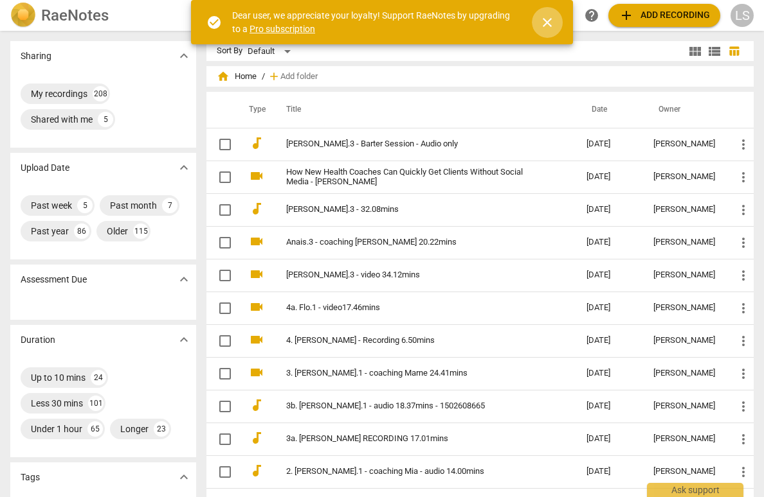
click at [544, 21] on span "close" at bounding box center [546, 22] width 15 height 15
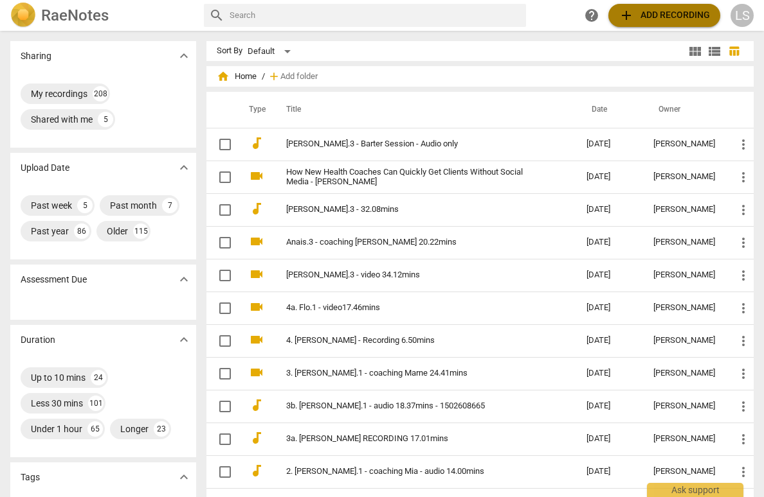
click at [663, 13] on span "add Add recording" at bounding box center [663, 15] width 91 height 15
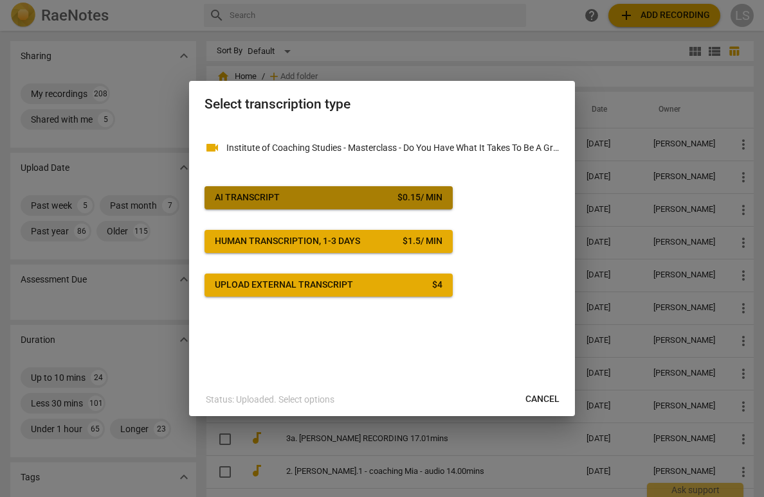
click at [353, 193] on span "AI Transcript $ 0.15 / min" at bounding box center [329, 198] width 228 height 13
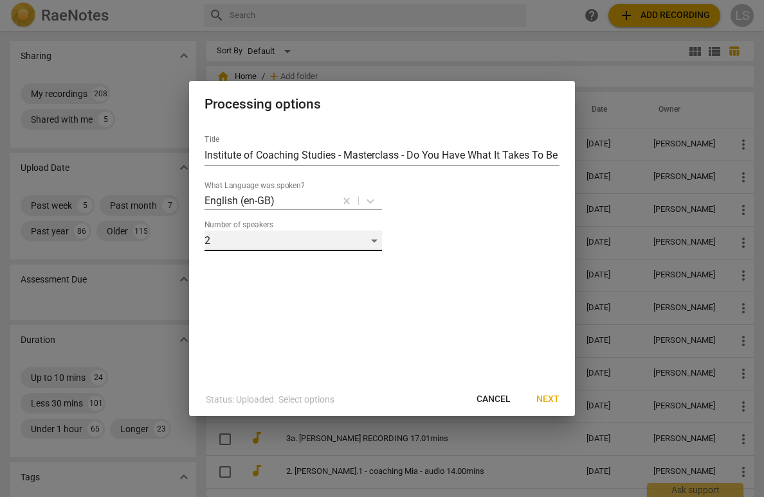
click at [378, 242] on div "2" at bounding box center [292, 241] width 177 height 21
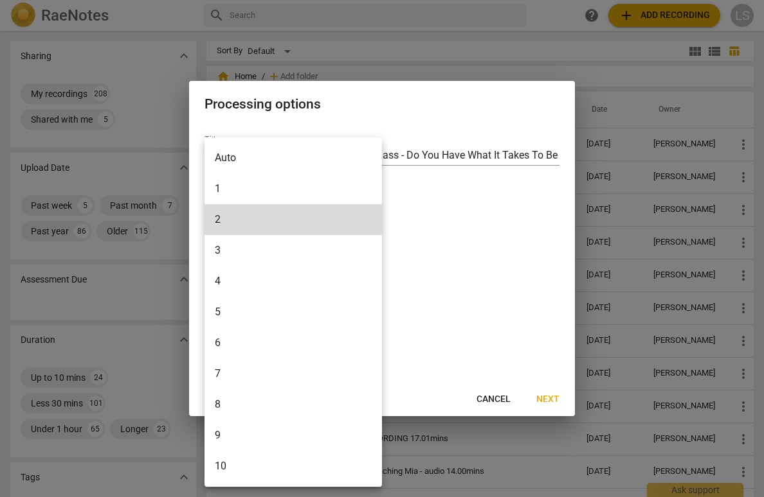
click at [323, 186] on li "1" at bounding box center [292, 189] width 177 height 31
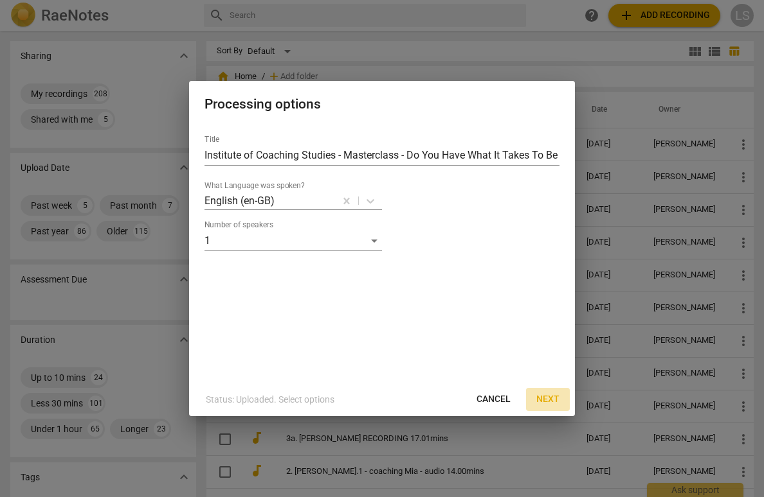
click at [545, 401] on span "Next" at bounding box center [547, 399] width 23 height 13
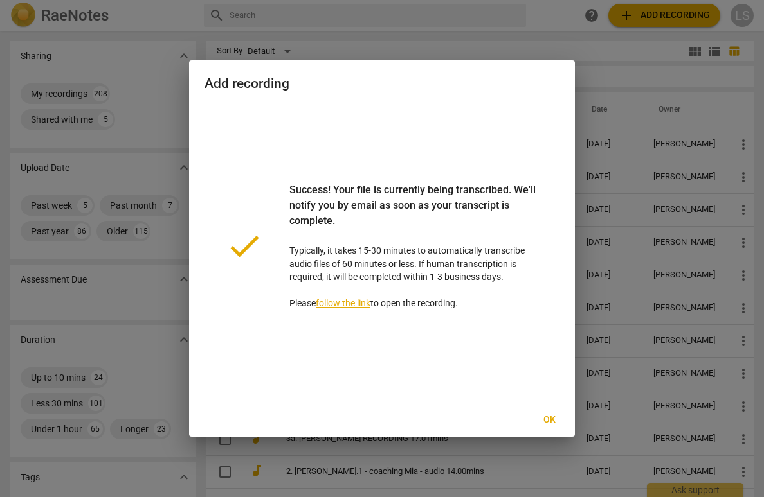
click at [553, 419] on span "Ok" at bounding box center [549, 420] width 21 height 13
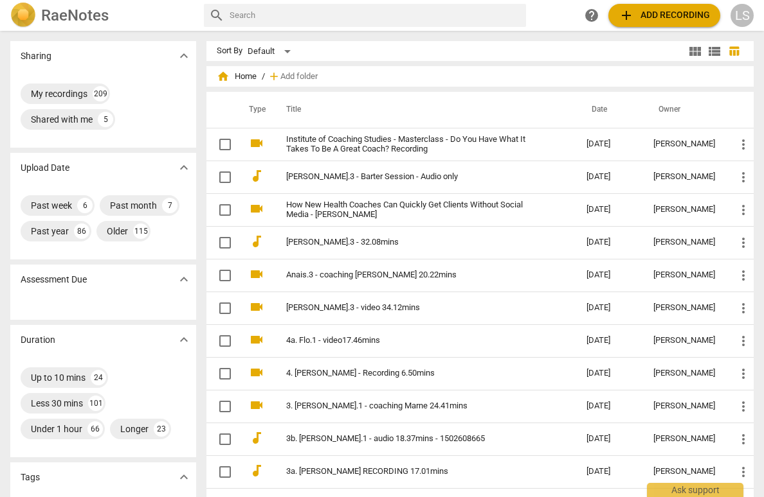
click at [744, 14] on div "LS" at bounding box center [741, 15] width 23 height 23
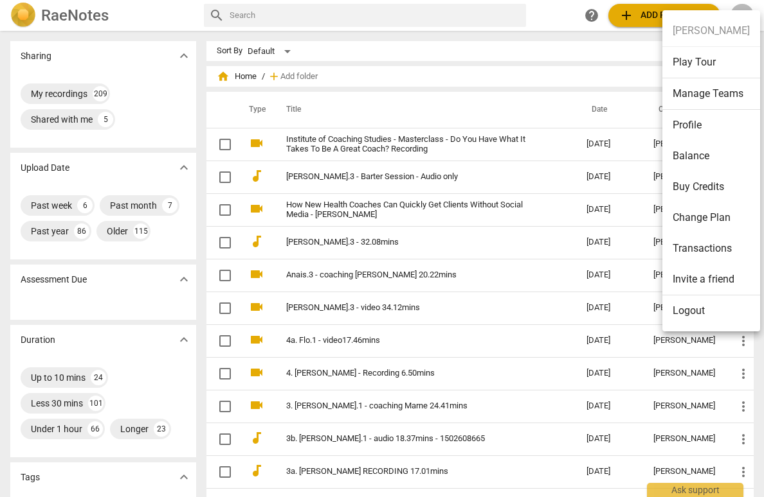
click at [707, 159] on li "Balance" at bounding box center [711, 156] width 98 height 31
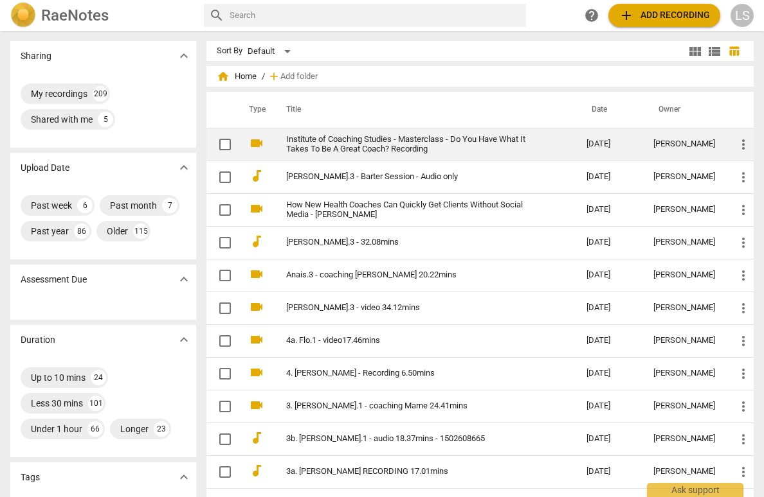
click at [401, 145] on link "Institute of Coaching Studies - Masterclass - Do You Have What It Takes To Be A…" at bounding box center [413, 144] width 254 height 19
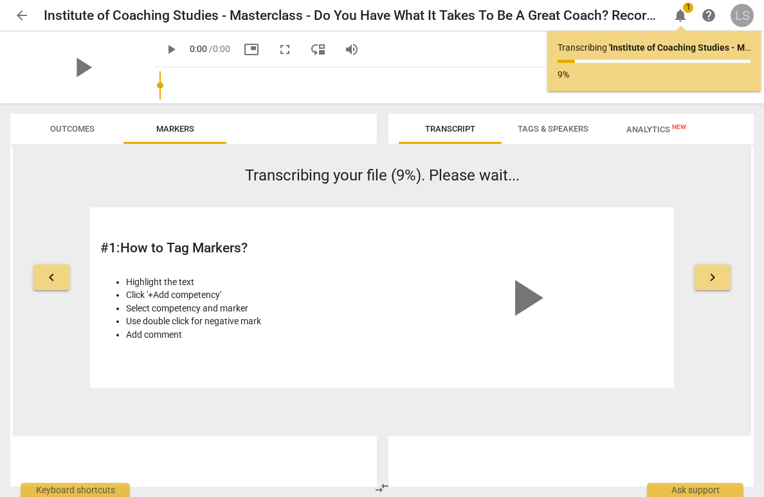
click at [738, 16] on div "LS" at bounding box center [741, 15] width 23 height 23
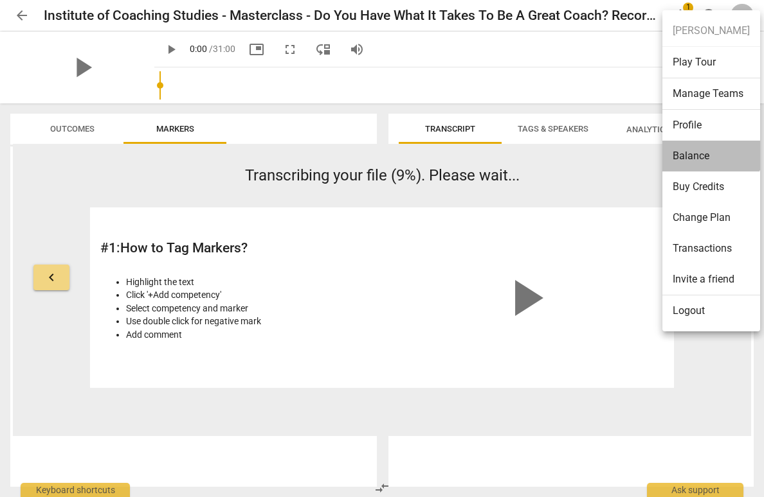
click at [710, 154] on li "Balance" at bounding box center [711, 156] width 98 height 31
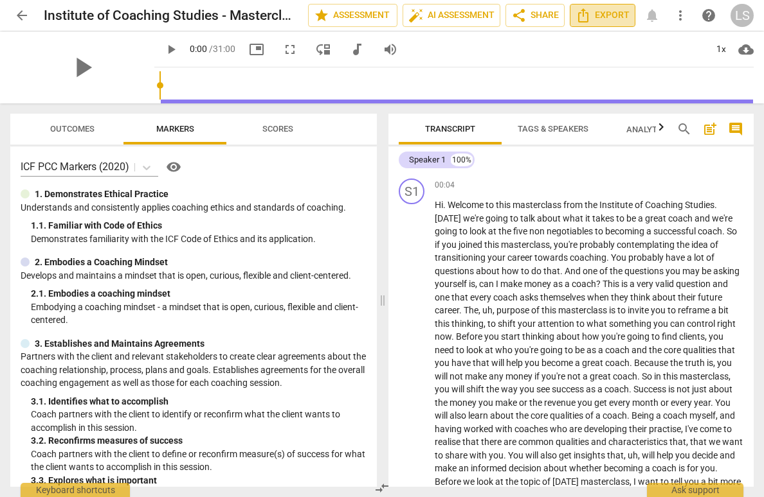
click at [609, 11] on span "Export" at bounding box center [602, 15] width 54 height 15
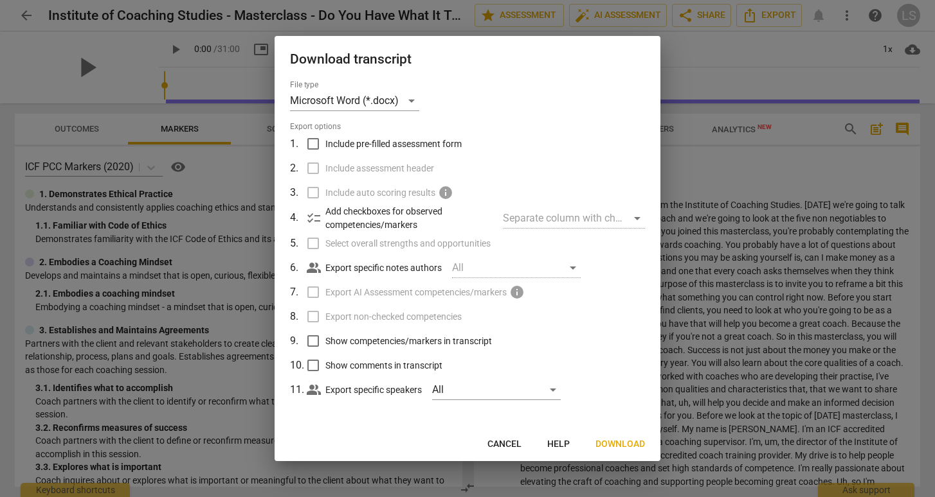
click at [607, 442] on span "Download" at bounding box center [619, 444] width 49 height 13
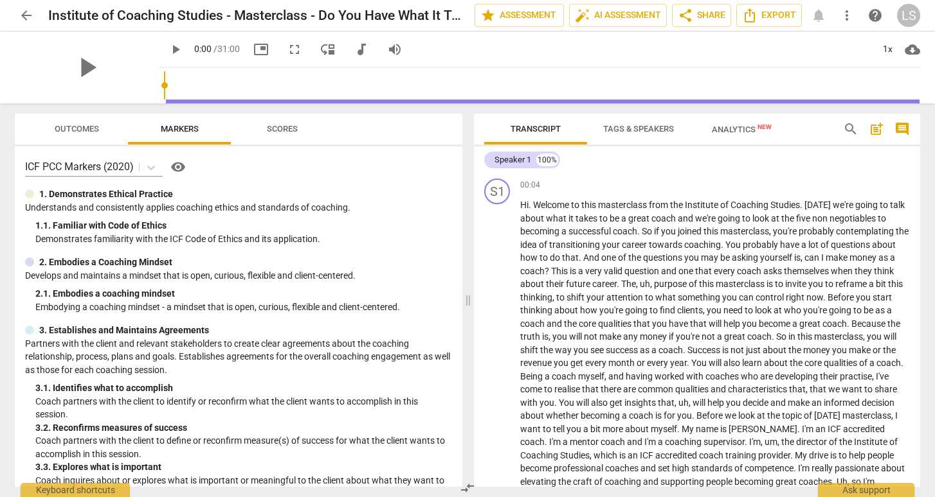
click at [28, 15] on span "arrow_back" at bounding box center [26, 15] width 15 height 15
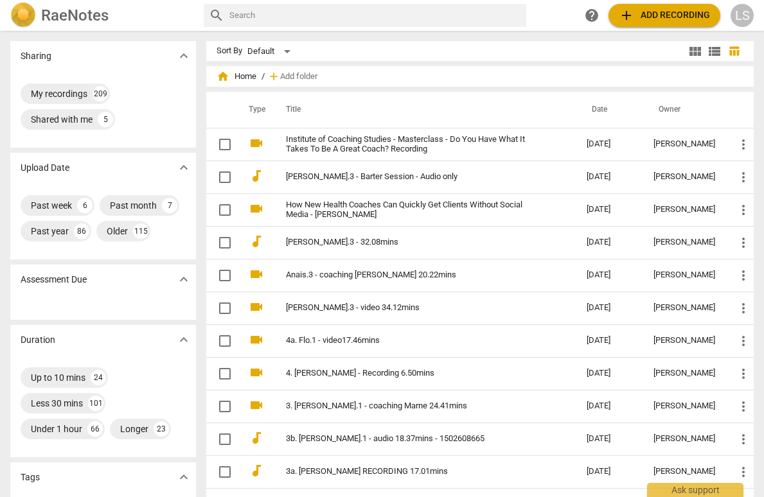
click at [739, 14] on div "LS" at bounding box center [742, 15] width 23 height 23
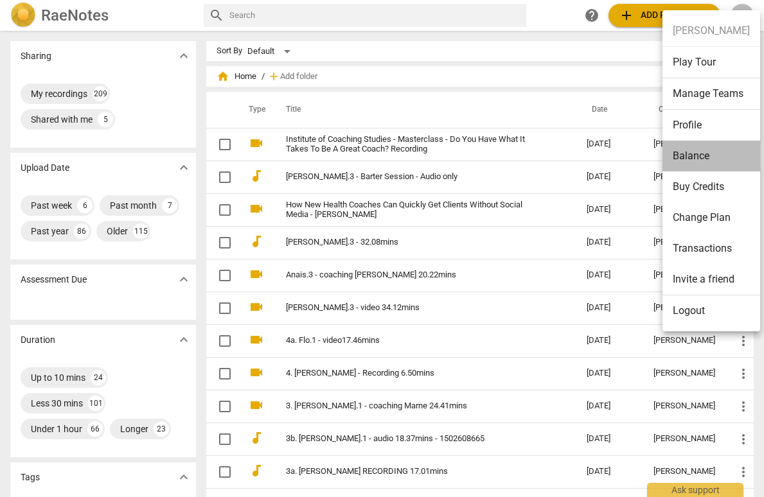
click at [711, 155] on li "Balance" at bounding box center [712, 156] width 98 height 31
